Goal: Transaction & Acquisition: Purchase product/service

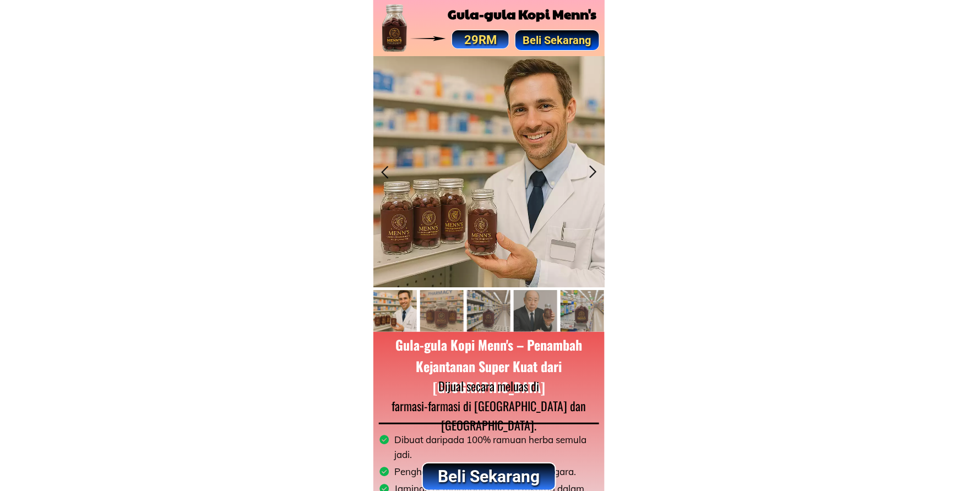
click at [557, 41] on p "Beli Sekarang" at bounding box center [557, 40] width 84 height 20
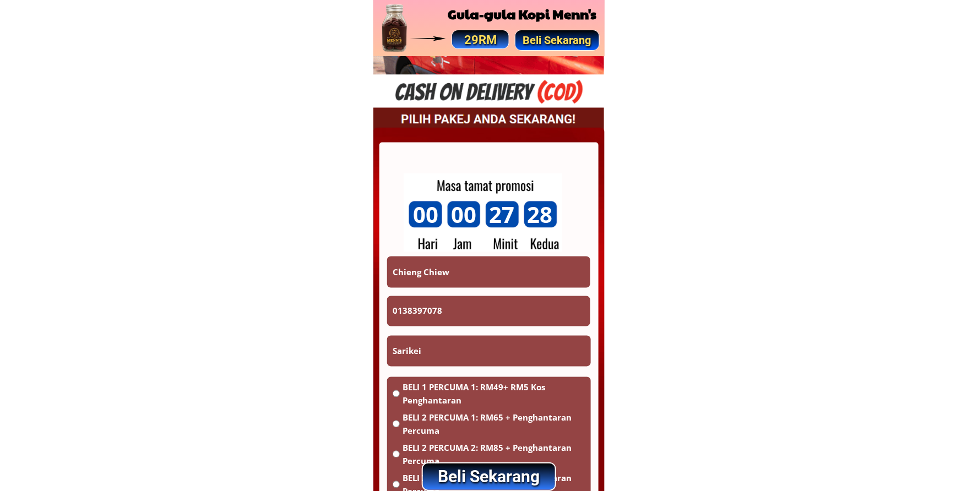
scroll to position [6449, 0]
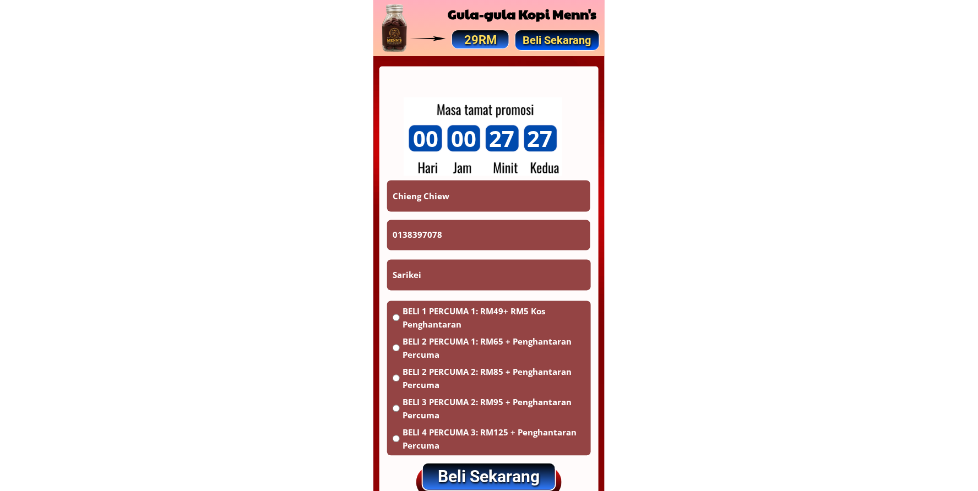
click at [481, 182] on input "Chieng Chiew" at bounding box center [489, 196] width 198 height 31
paste input "MD: [PERSON_NAME]"
type input "MD: [PERSON_NAME]"
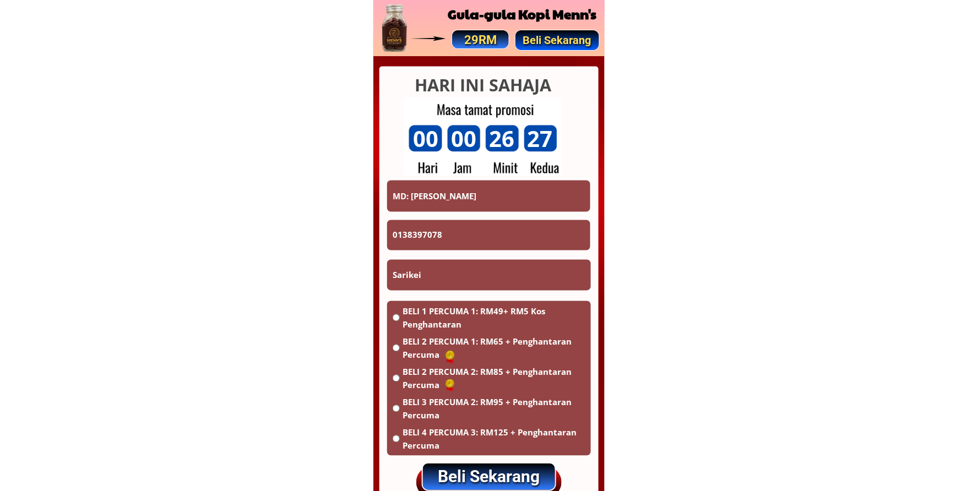
drag, startPoint x: 456, startPoint y: 241, endPoint x: 362, endPoint y: 247, distance: 94.3
paste input "60103772749"
click at [395, 235] on input "60103772749" at bounding box center [489, 235] width 198 height 31
type input "0103772749"
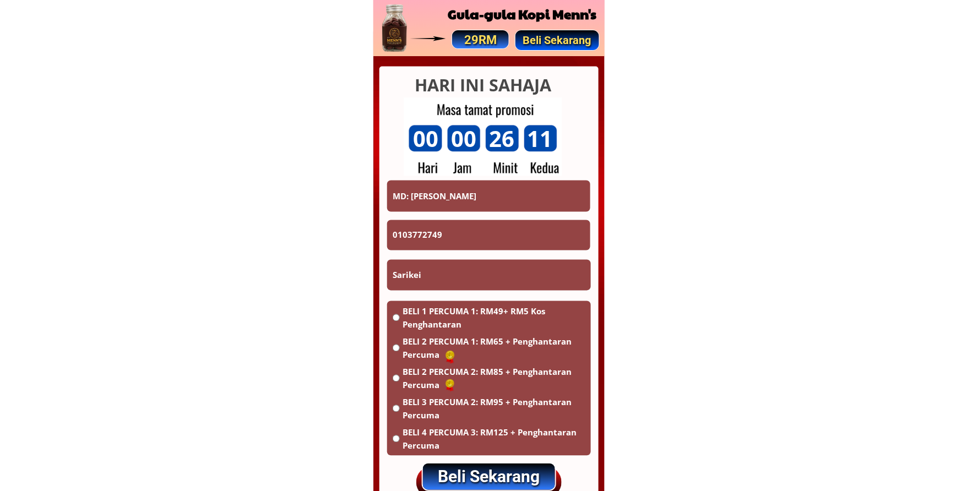
drag, startPoint x: 402, startPoint y: 197, endPoint x: 381, endPoint y: 197, distance: 21.5
click at [381, 197] on div "HARI INI SAHAJA 00 00 26 11 TEMPAH SEKARANG MD: FARID 0103772749 Sarikei BELI 1…" at bounding box center [488, 327] width 231 height 542
drag, startPoint x: 407, startPoint y: 194, endPoint x: 392, endPoint y: 195, distance: 15.4
click at [392, 195] on input "MD: [PERSON_NAME]" at bounding box center [489, 196] width 198 height 31
click at [426, 278] on input "Sarikei" at bounding box center [489, 275] width 198 height 31
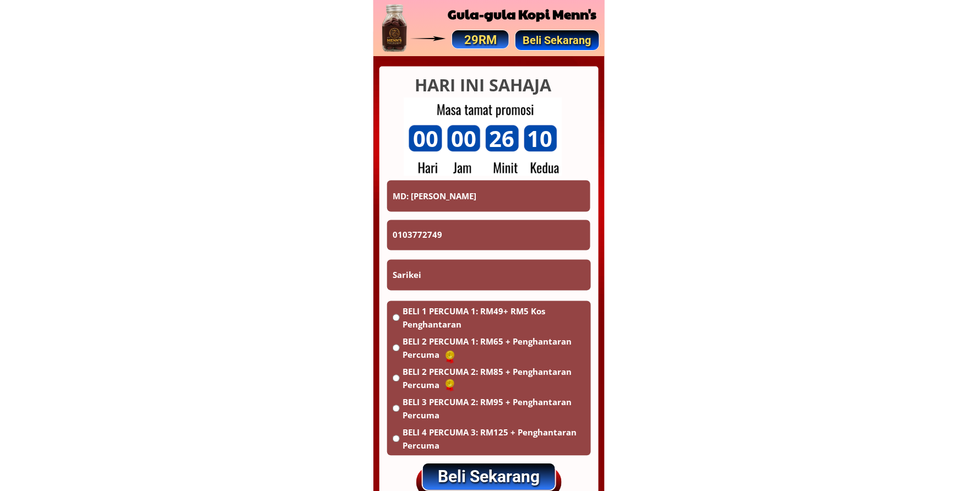
paste input "MD"
type input "SarikeiMD"
click at [438, 320] on span "BELI 1 PERCUMA 1: RM49+ RM5 Kos Penghantaran" at bounding box center [493, 318] width 183 height 26
radio input "true"
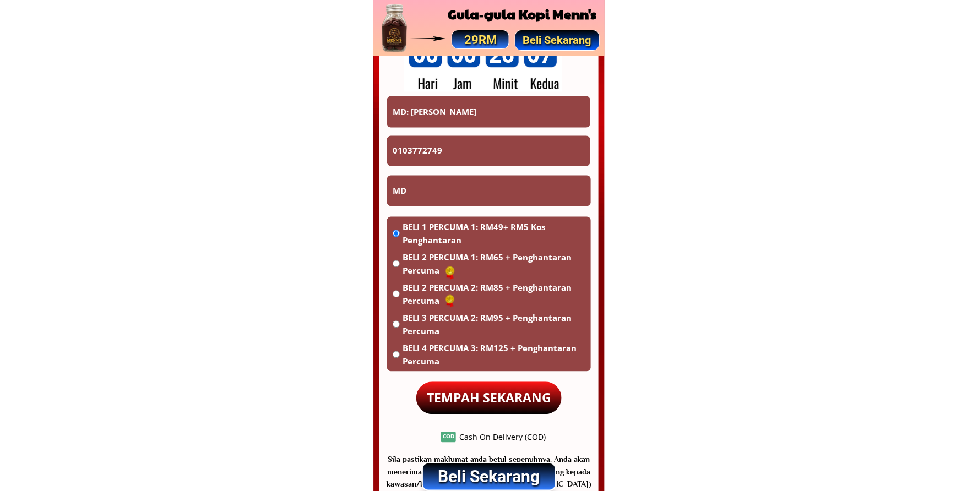
scroll to position [6652, 0]
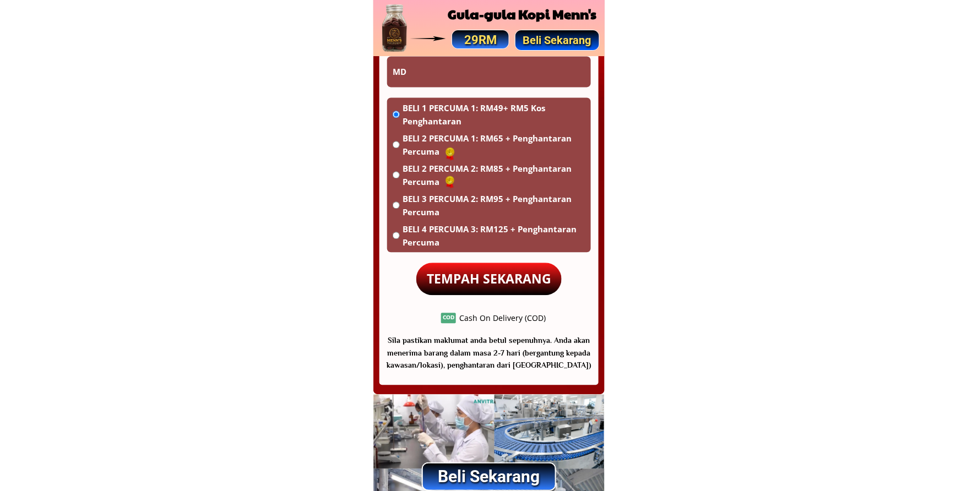
type input "MD"
click at [494, 271] on p "TEMPAH SEKARANG" at bounding box center [488, 279] width 145 height 32
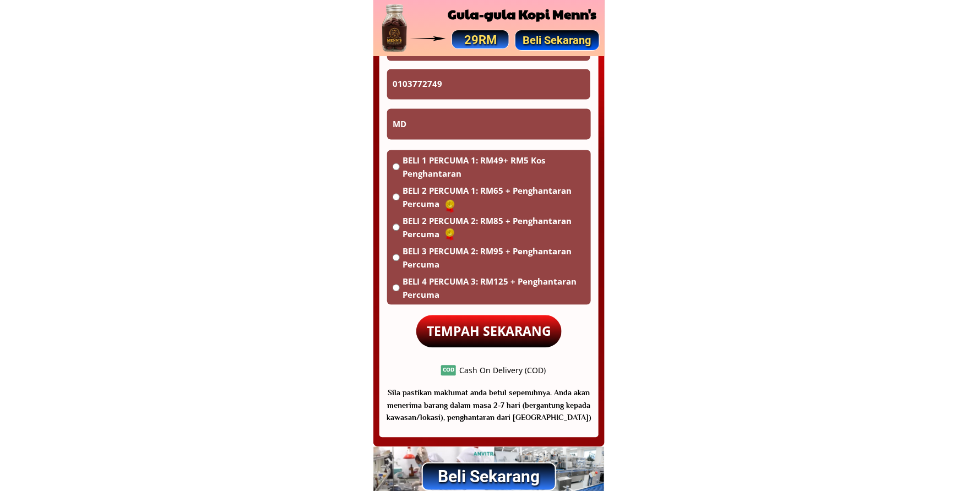
scroll to position [6449, 0]
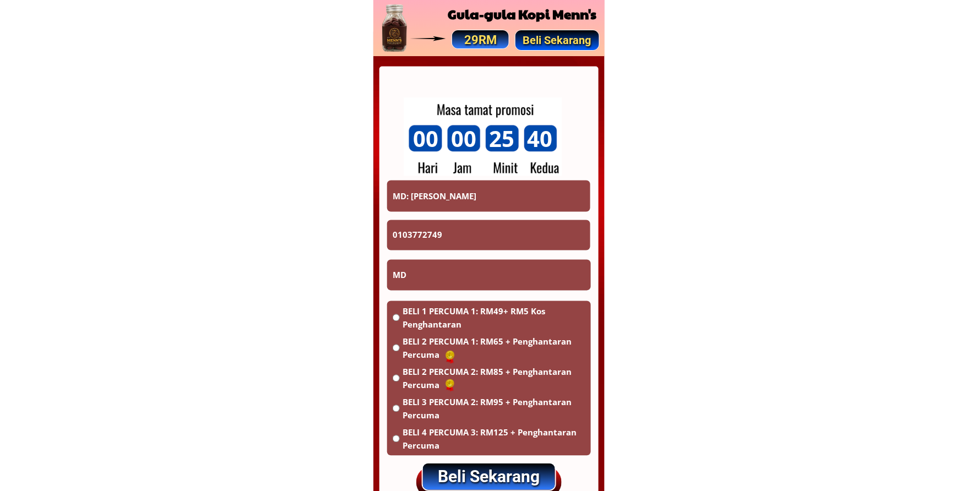
click at [470, 197] on input "MD: [PERSON_NAME]" at bounding box center [489, 196] width 198 height 31
drag, startPoint x: 470, startPoint y: 197, endPoint x: 482, endPoint y: 89, distance: 108.6
click at [471, 198] on input "MD: [PERSON_NAME]" at bounding box center [489, 196] width 198 height 31
paste input "Atin anak Diro"
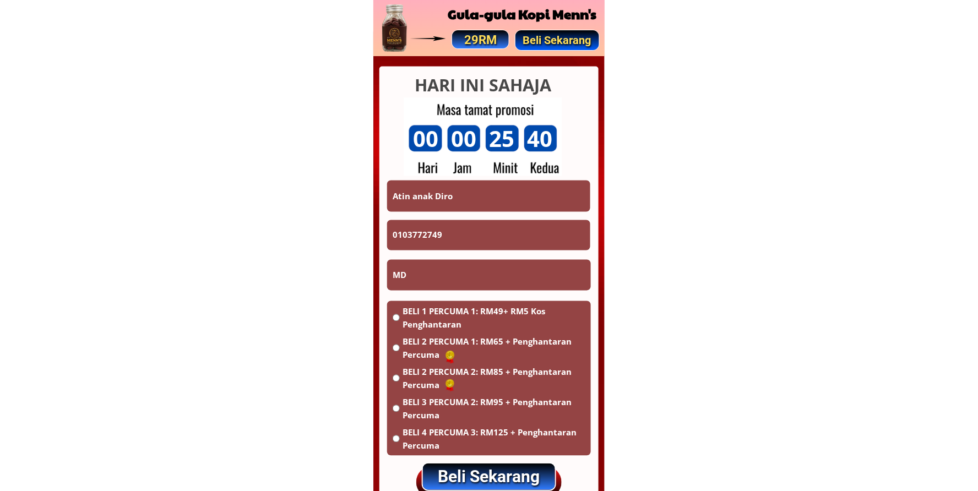
type input "Atin anak Diro"
click at [466, 230] on input "0103772749" at bounding box center [489, 235] width 198 height 31
paste input "38591182"
type input "0138591182"
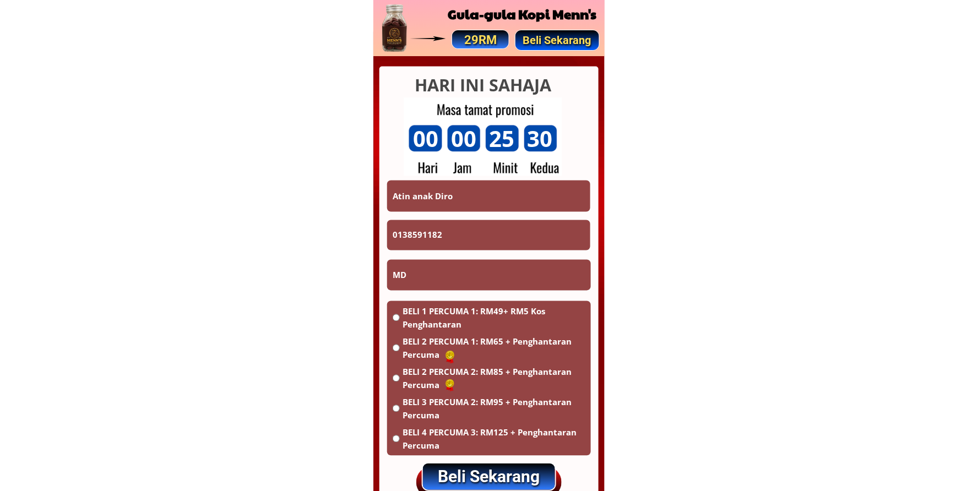
click at [454, 281] on input "MD" at bounding box center [489, 275] width 198 height 31
paste input "[GEOGRAPHIC_DATA], [GEOGRAPHIC_DATA], Btn. 13,Jln. Serian Mongkos, Bahagian Ser…"
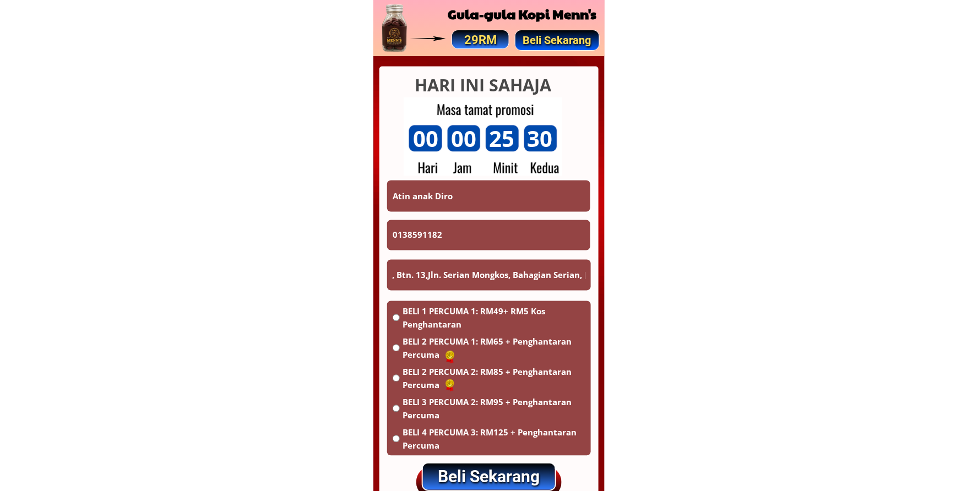
type input "[GEOGRAPHIC_DATA], [GEOGRAPHIC_DATA], Btn. 13,Jln. Serian Mongkos, Bahagian Ser…"
click at [441, 323] on span "BELI 1 PERCUMA 1: RM49+ RM5 Kos Penghantaran" at bounding box center [493, 318] width 183 height 26
radio input "true"
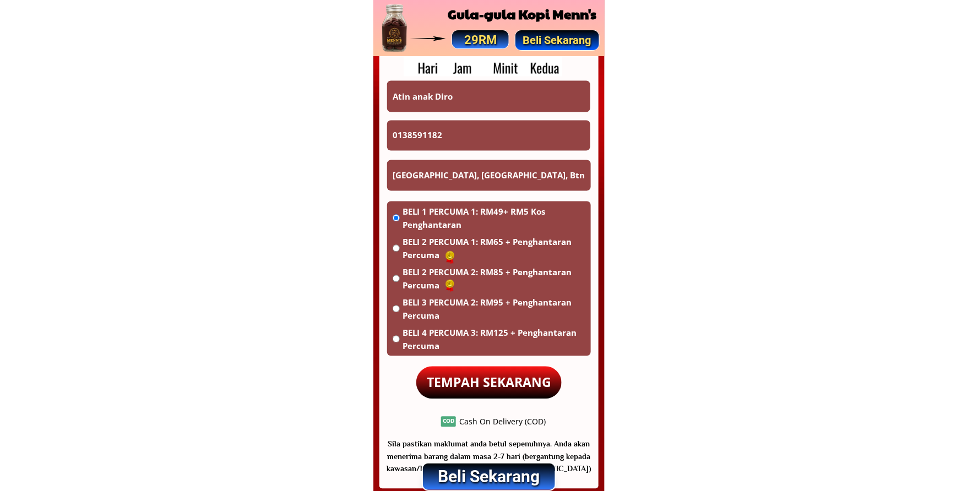
scroll to position [6550, 0]
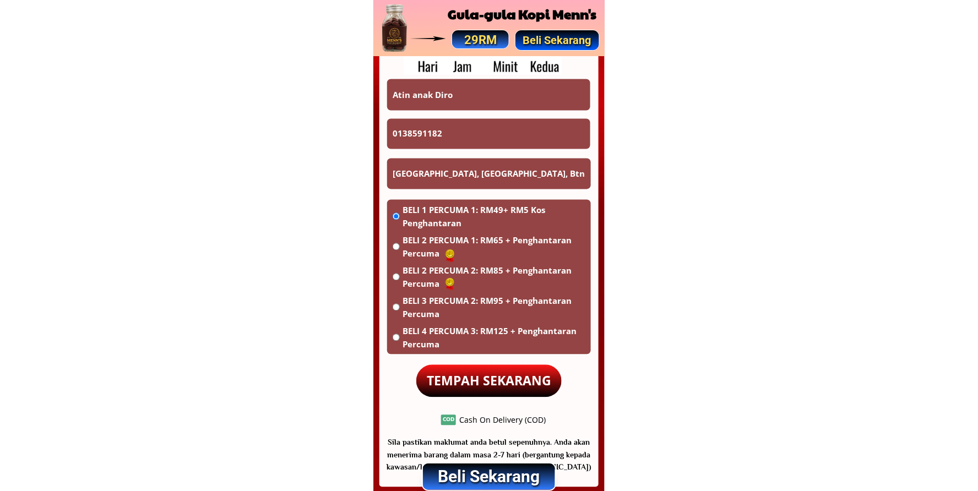
drag, startPoint x: 488, startPoint y: 375, endPoint x: 493, endPoint y: 366, distance: 10.9
click at [488, 374] on p "TEMPAH SEKARANG" at bounding box center [488, 381] width 145 height 32
